Goal: Task Accomplishment & Management: Manage account settings

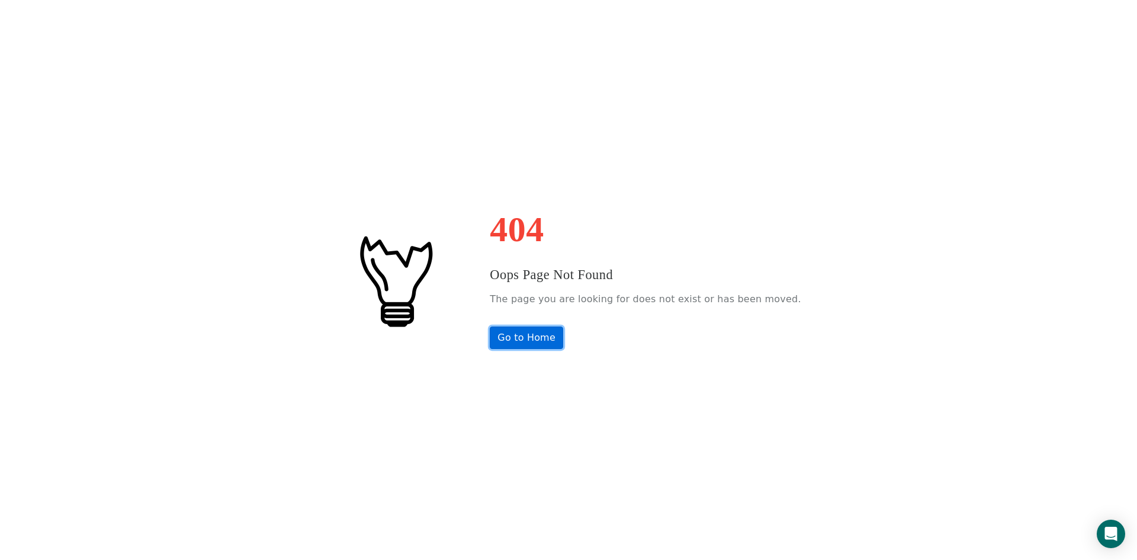
click at [550, 331] on link "Go to Home" at bounding box center [526, 337] width 73 height 23
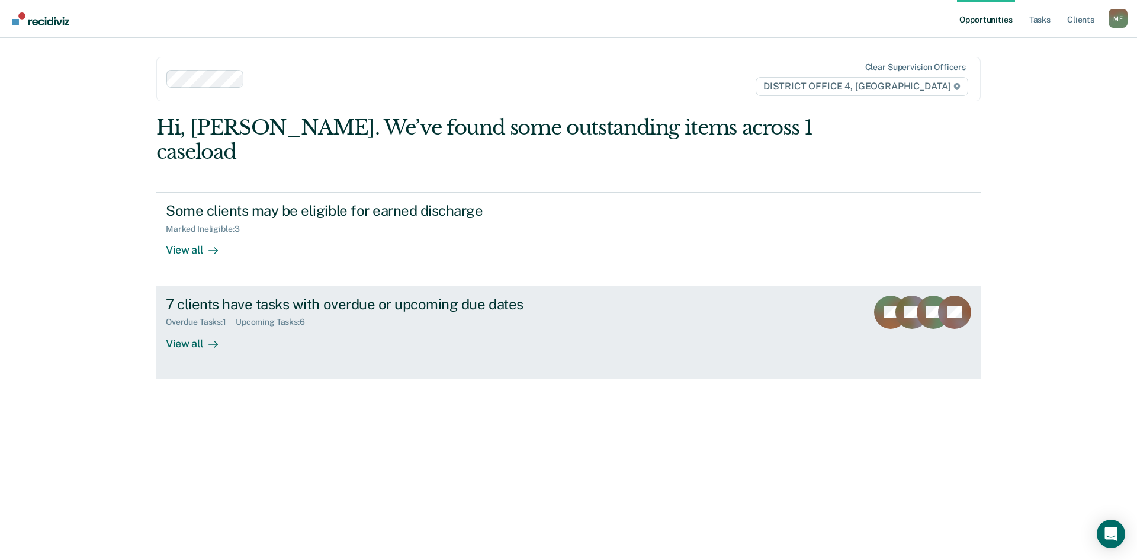
click at [189, 327] on div "View all" at bounding box center [199, 338] width 66 height 23
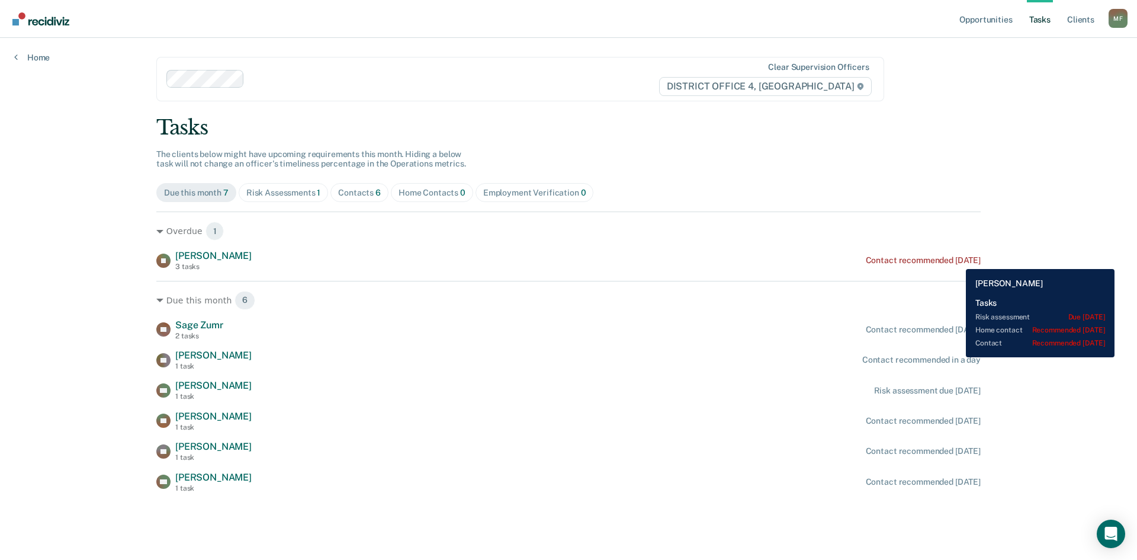
click at [957, 260] on div "Contact recommended 2 days ago" at bounding box center [923, 260] width 115 height 10
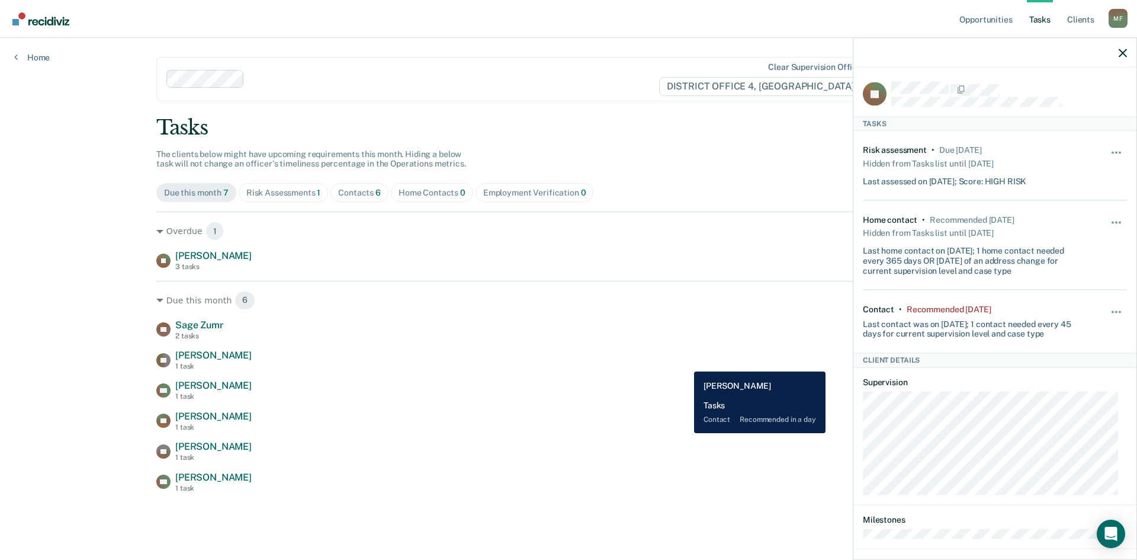
click at [685, 362] on div "RB Randall Biggs 1 task Contact recommended in a day" at bounding box center [568, 359] width 824 height 21
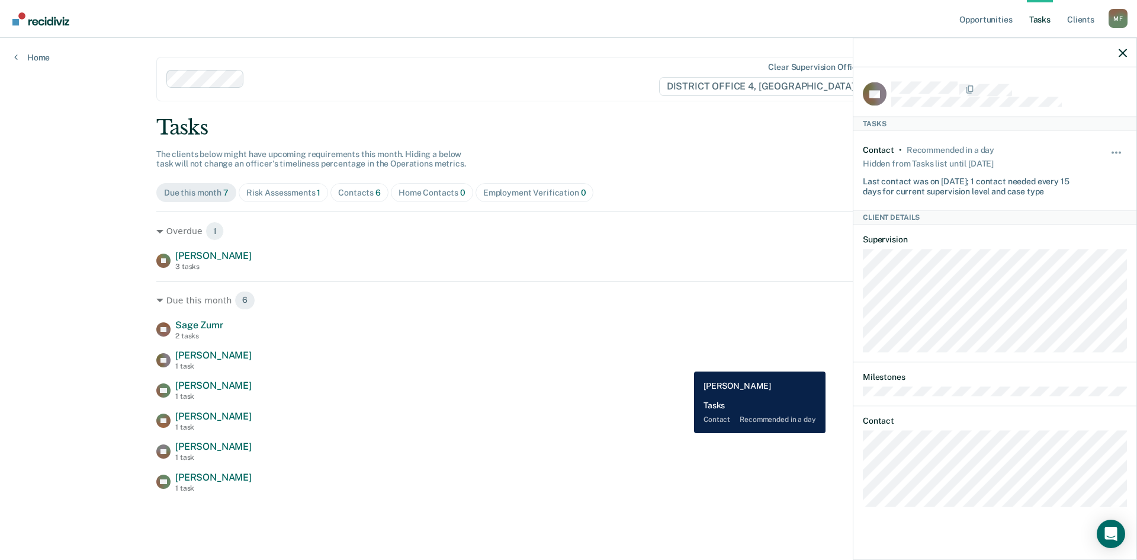
click at [685, 362] on div "RB Randall Biggs 1 task Contact recommended in a day" at bounding box center [568, 359] width 824 height 21
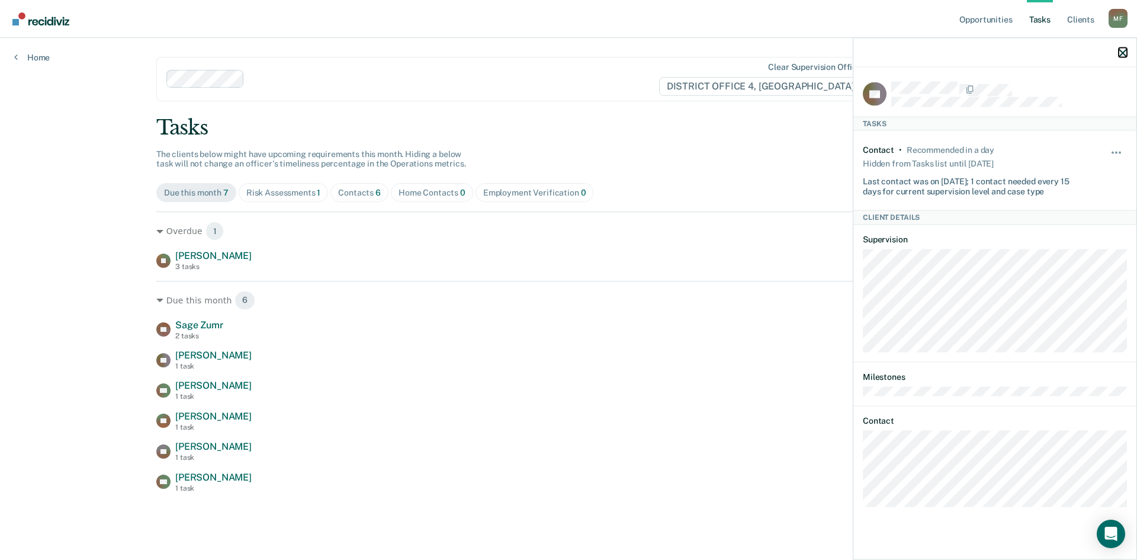
click at [1121, 53] on icon "button" at bounding box center [1122, 53] width 8 height 8
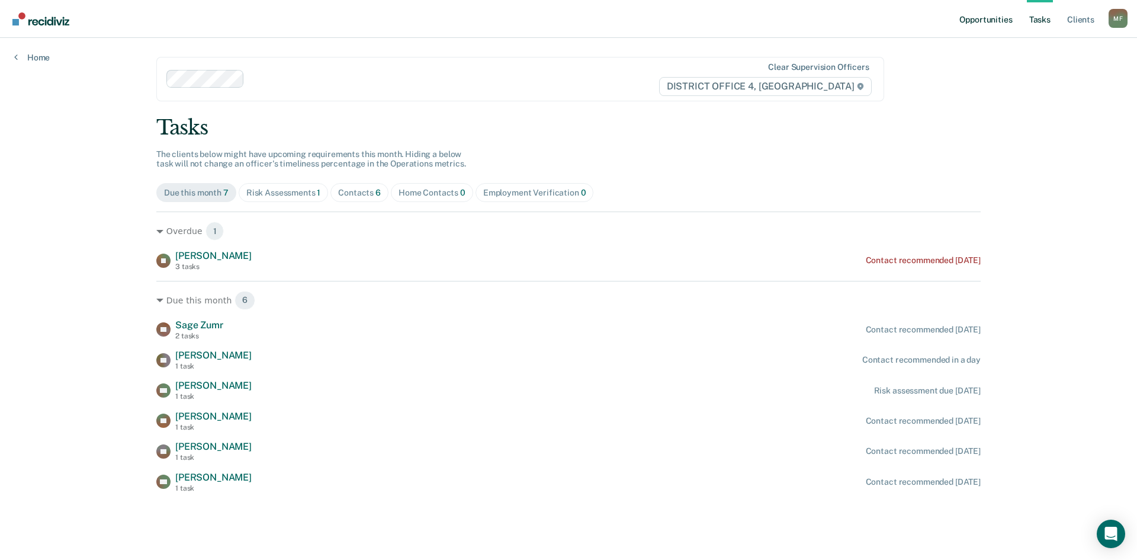
click at [989, 24] on link "Opportunities" at bounding box center [985, 19] width 57 height 38
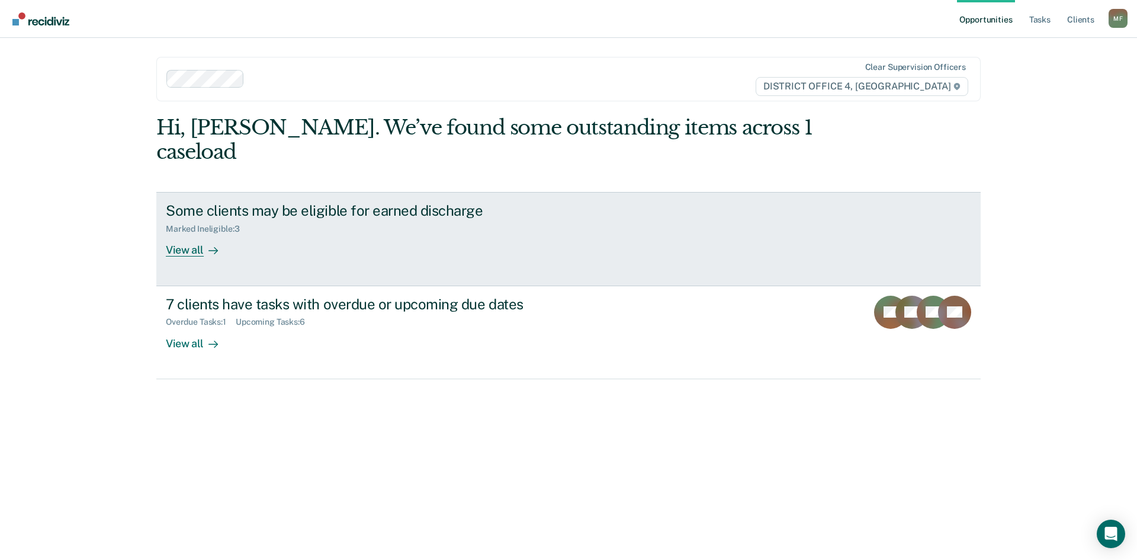
click at [182, 234] on div "View all" at bounding box center [199, 245] width 66 height 23
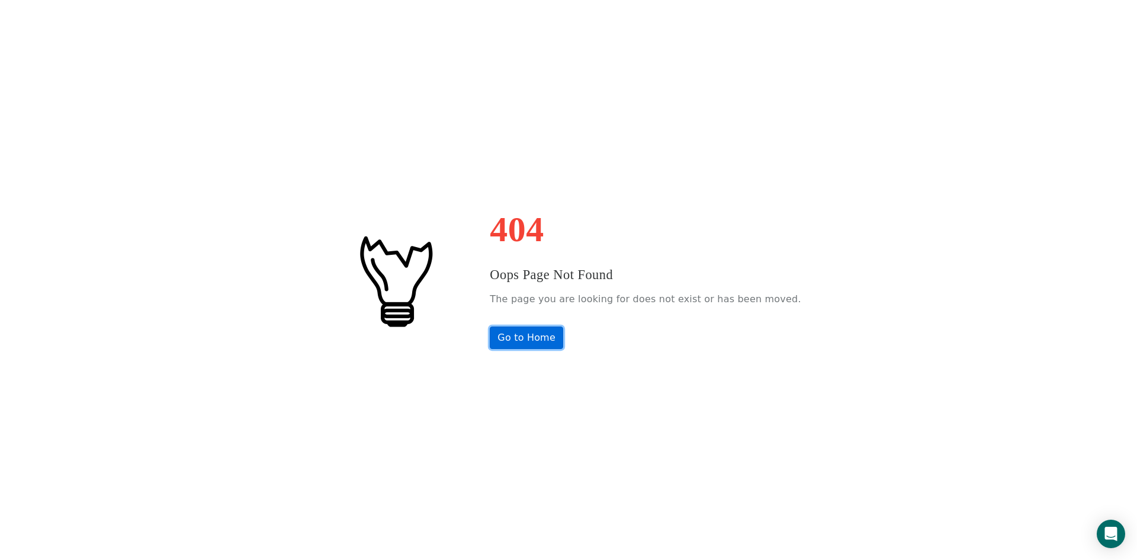
click at [554, 342] on link "Go to Home" at bounding box center [526, 337] width 73 height 23
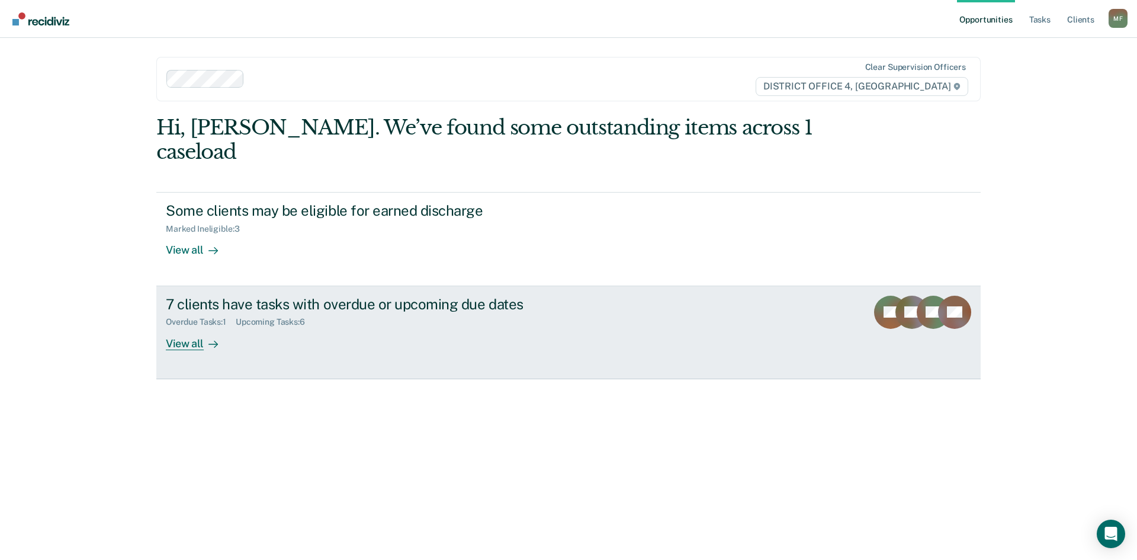
click at [258, 295] on div "7 clients have tasks with overdue or upcoming due dates" at bounding box center [374, 303] width 416 height 17
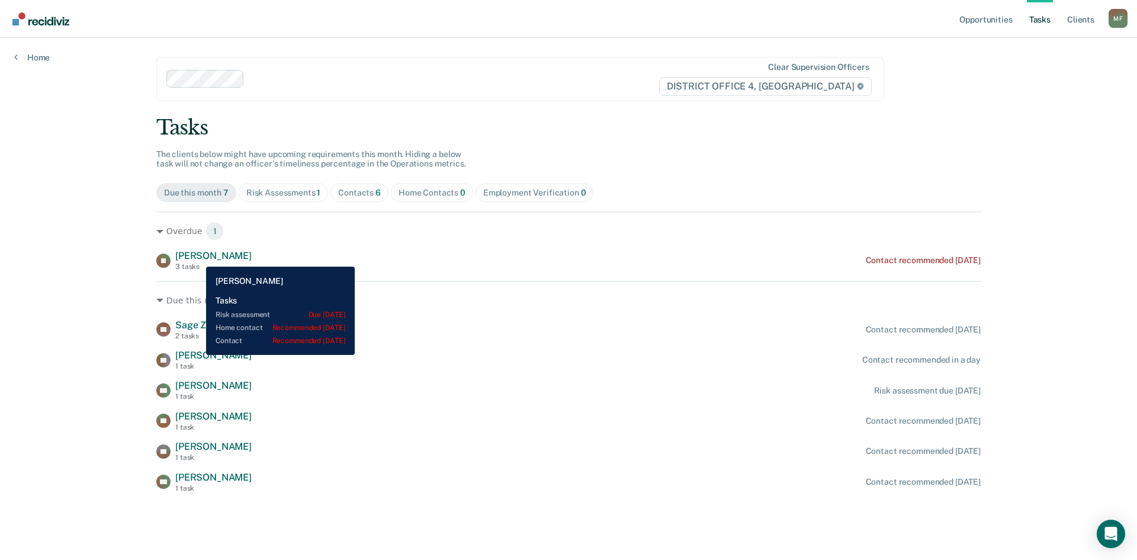
click at [197, 258] on span "Jacob Caple" at bounding box center [213, 255] width 76 height 11
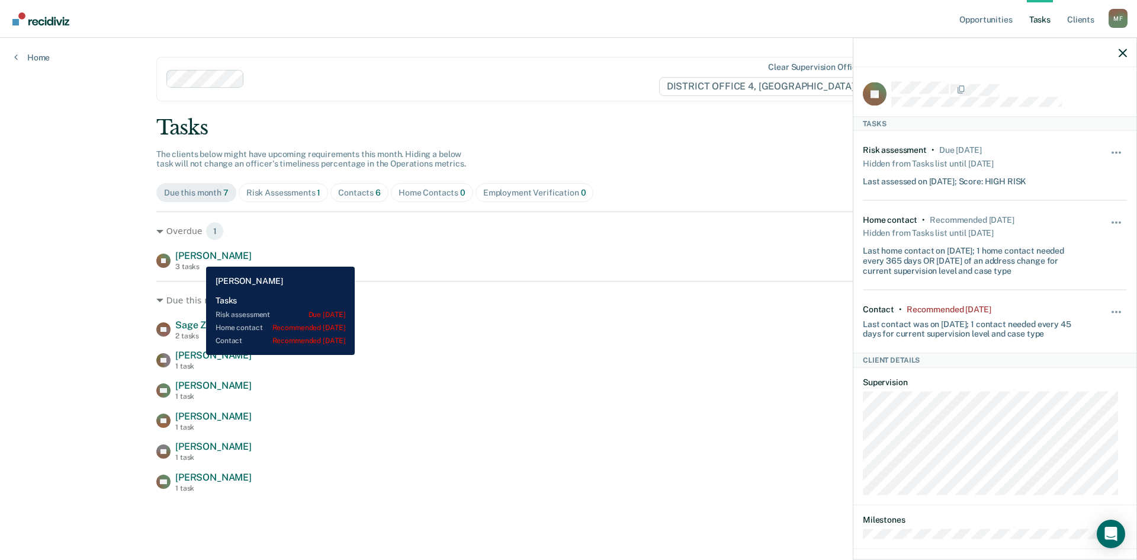
click at [197, 258] on span "Jacob Caple" at bounding box center [213, 255] width 76 height 11
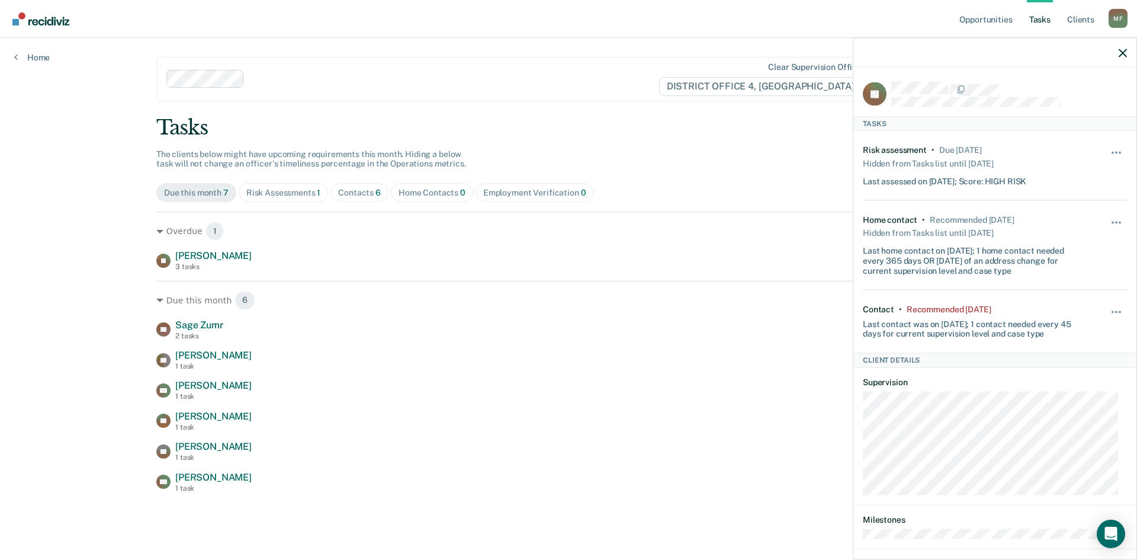
click at [107, 267] on div "Opportunities Tasks Client s Moran, Felipe M F Profile How it works Log Out Hom…" at bounding box center [568, 280] width 1137 height 560
click at [1124, 56] on icon "button" at bounding box center [1122, 53] width 8 height 8
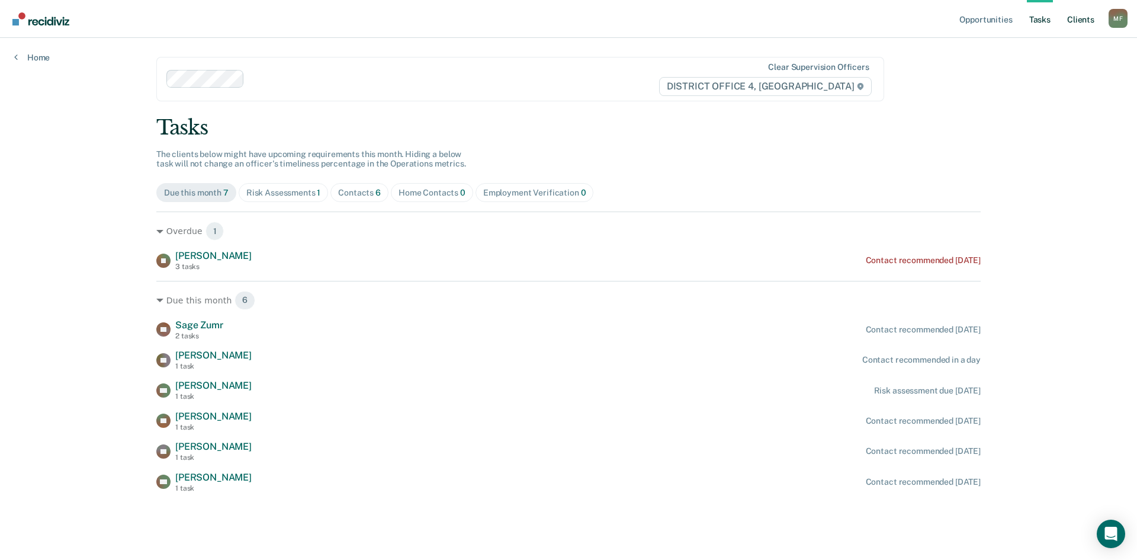
click at [1083, 18] on link "Client s" at bounding box center [1081, 19] width 32 height 38
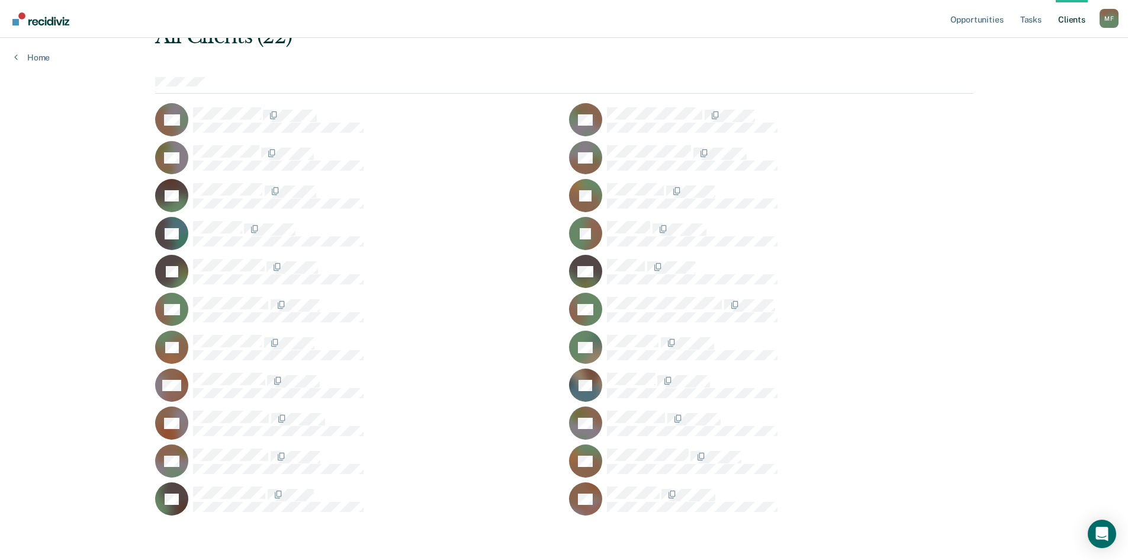
scroll to position [92, 0]
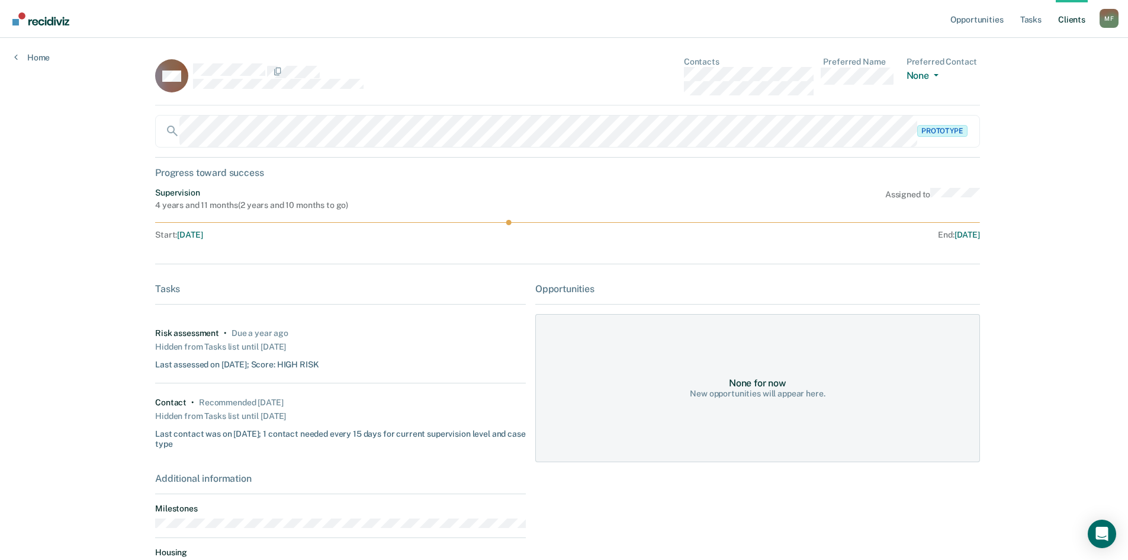
click at [1081, 20] on link "Client s" at bounding box center [1072, 19] width 32 height 38
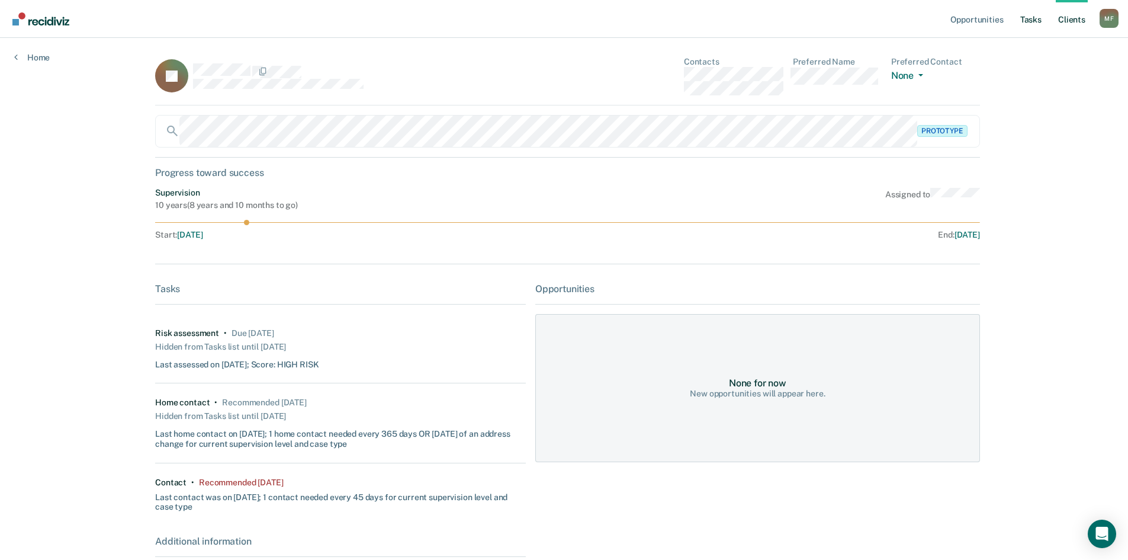
click at [1031, 22] on link "Tasks" at bounding box center [1031, 19] width 26 height 38
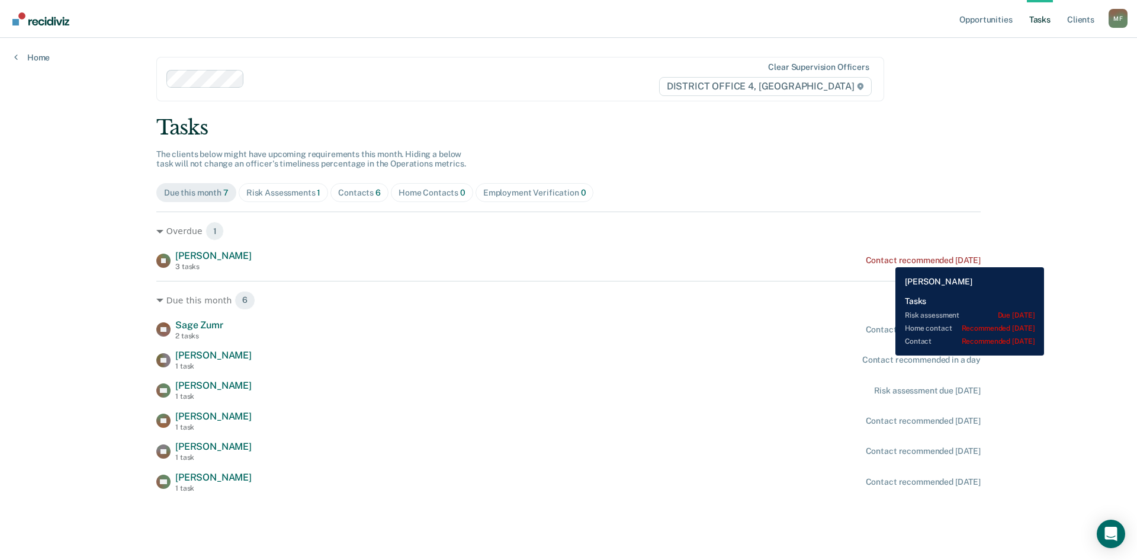
click at [886, 258] on div "Contact recommended 2 days ago" at bounding box center [923, 260] width 115 height 10
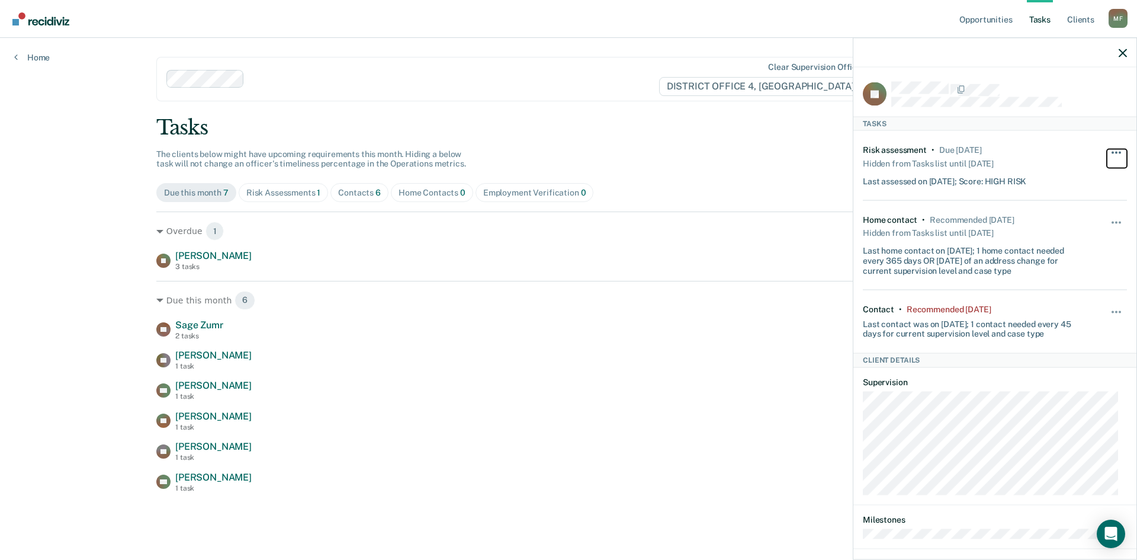
click at [1109, 149] on button "button" at bounding box center [1117, 158] width 20 height 19
click at [1107, 313] on button "button" at bounding box center [1117, 317] width 20 height 19
click at [1062, 410] on button "90 days" at bounding box center [1084, 406] width 85 height 19
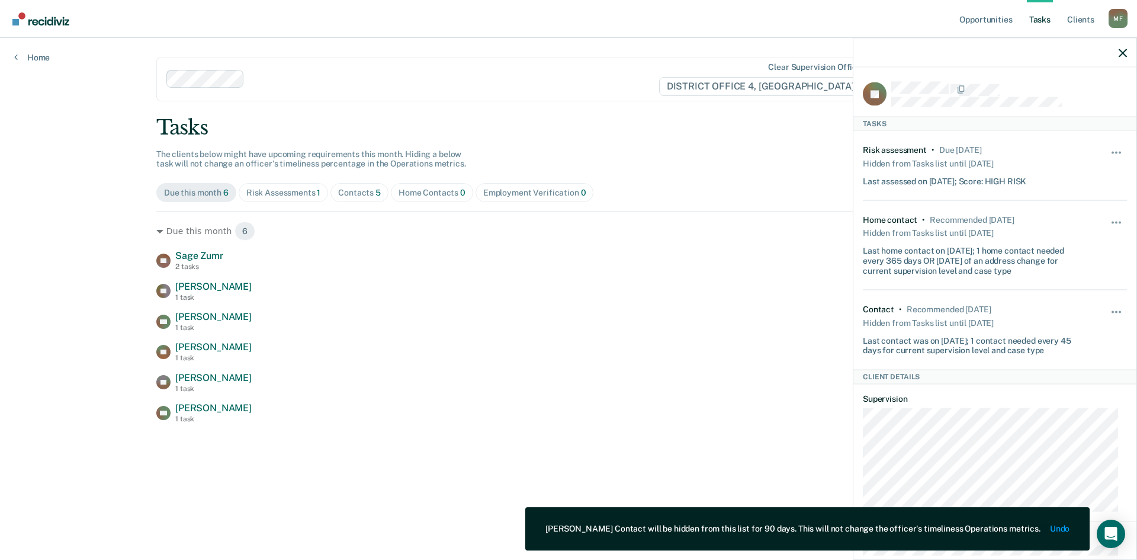
click at [70, 215] on div "Opportunities Tasks Client s Moran, Felipe M F Profile How it works Log Out Hom…" at bounding box center [568, 280] width 1137 height 560
click at [1123, 53] on icon "button" at bounding box center [1122, 53] width 8 height 8
